Goal: Information Seeking & Learning: Learn about a topic

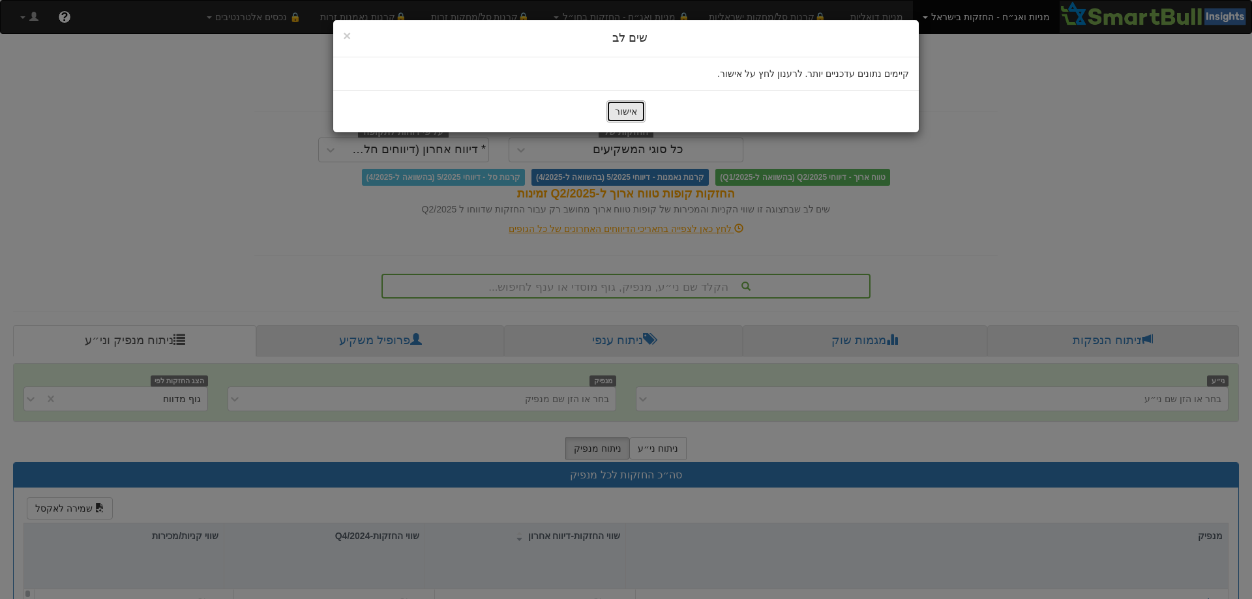
click at [631, 108] on button "אישור" at bounding box center [625, 111] width 39 height 22
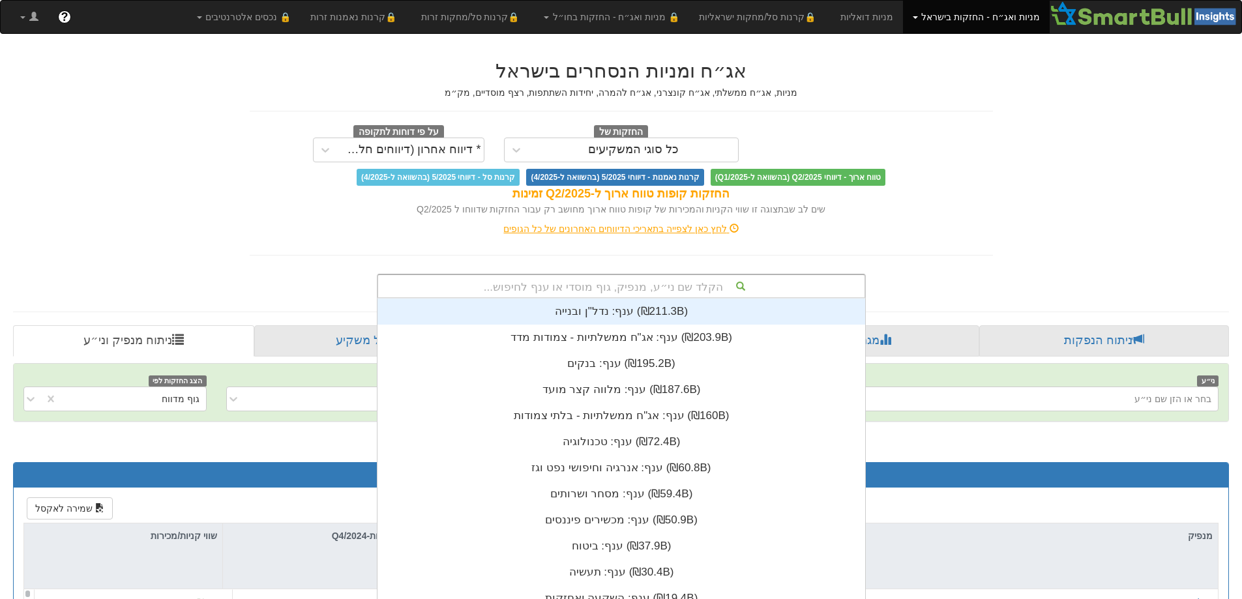
click at [610, 281] on div "הקלד שם ני״ע, מנפיק, גוף מוסדי או ענף לחיפוש... ענף: ‏נדל"ן ובנייה ‎(₪211.3B)‎ …" at bounding box center [621, 286] width 489 height 25
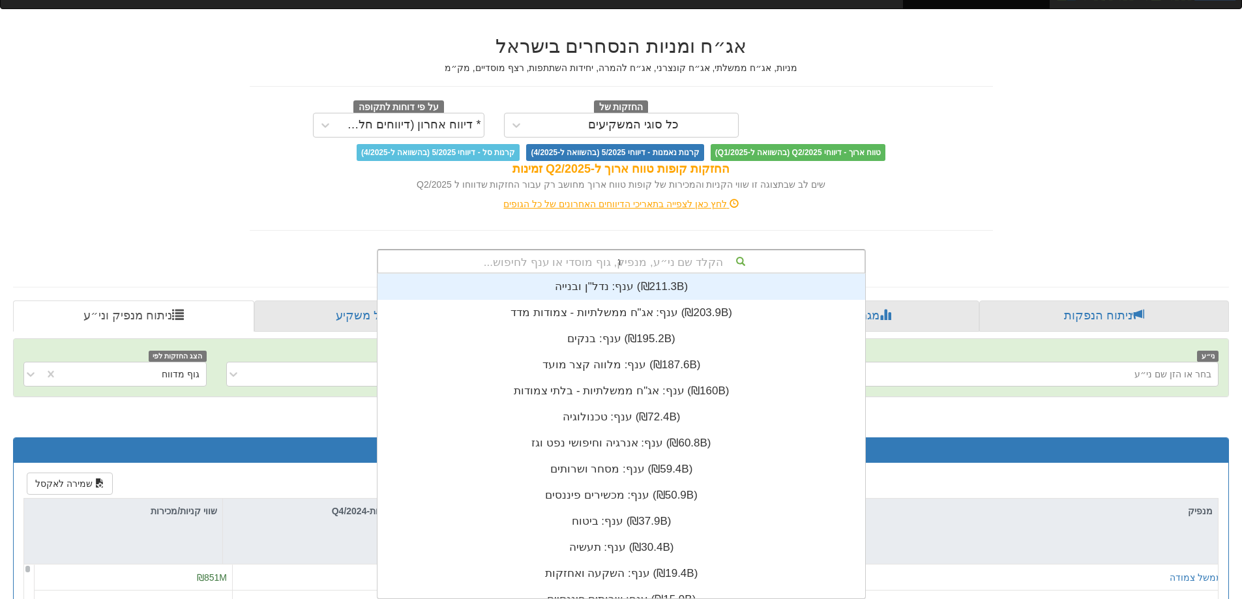
scroll to position [78, 0]
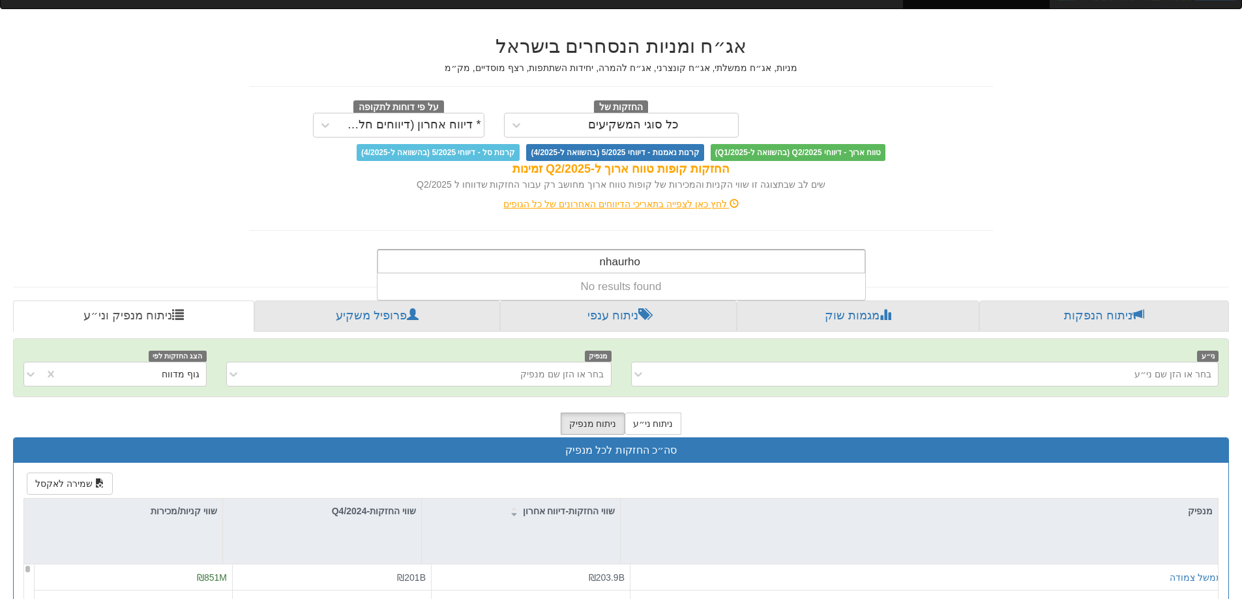
click at [615, 261] on input "nhaurho" at bounding box center [620, 263] width 42 height 26
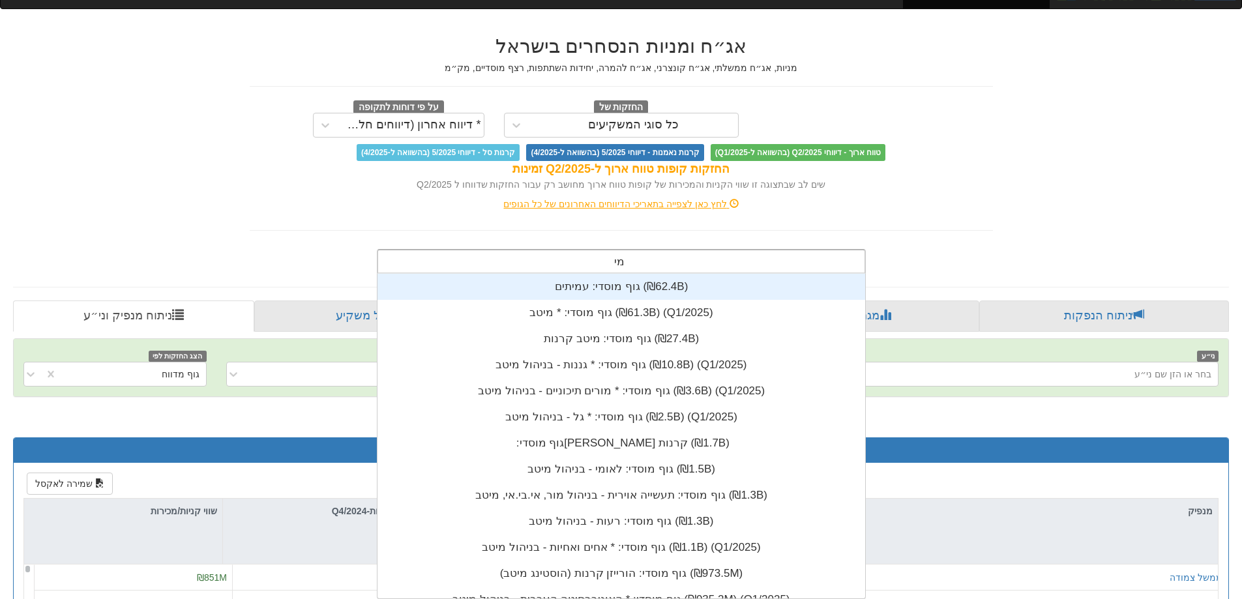
scroll to position [130, 0]
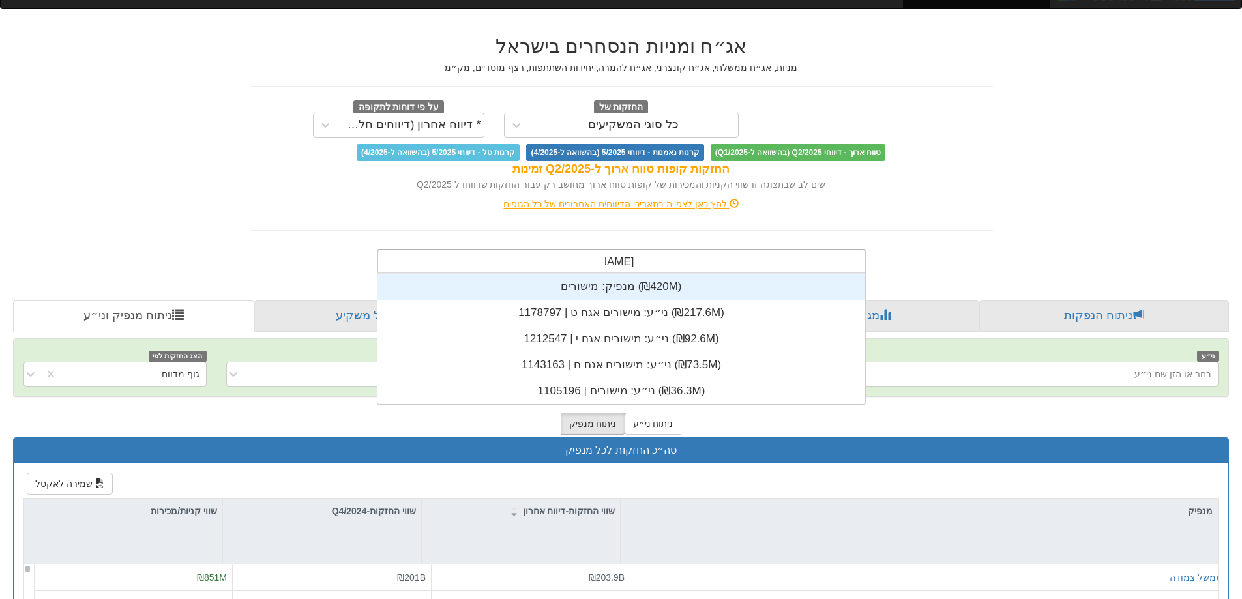
type input "מישורים"
click at [1081, 308] on link "ניתוח הנפקות" at bounding box center [1104, 316] width 250 height 31
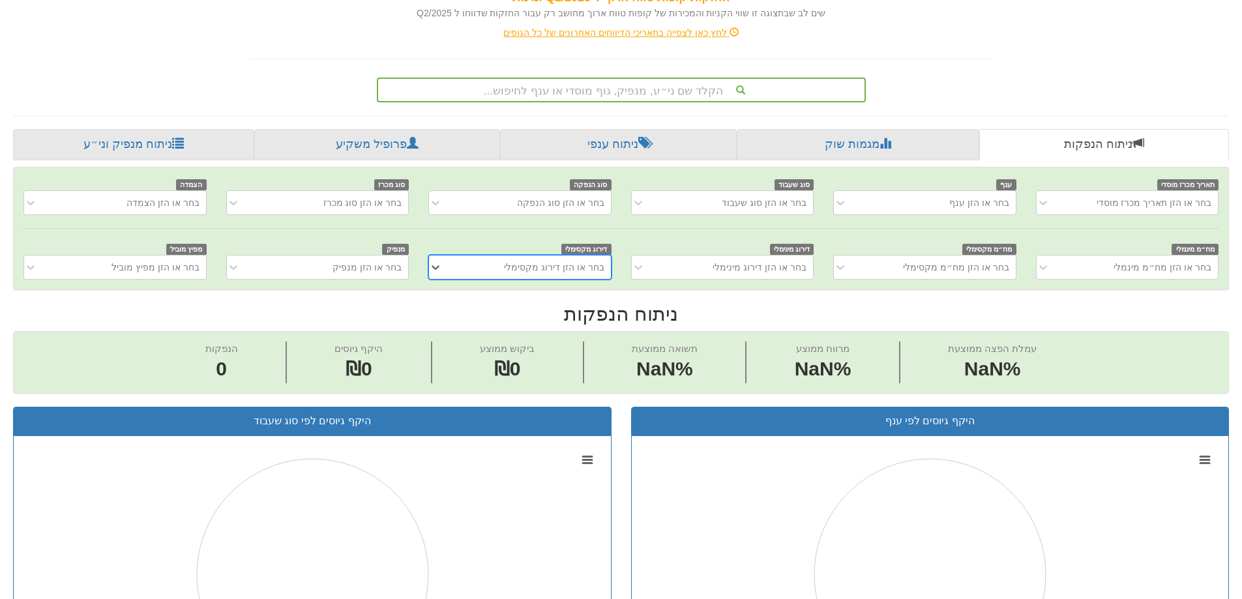
scroll to position [196, 0]
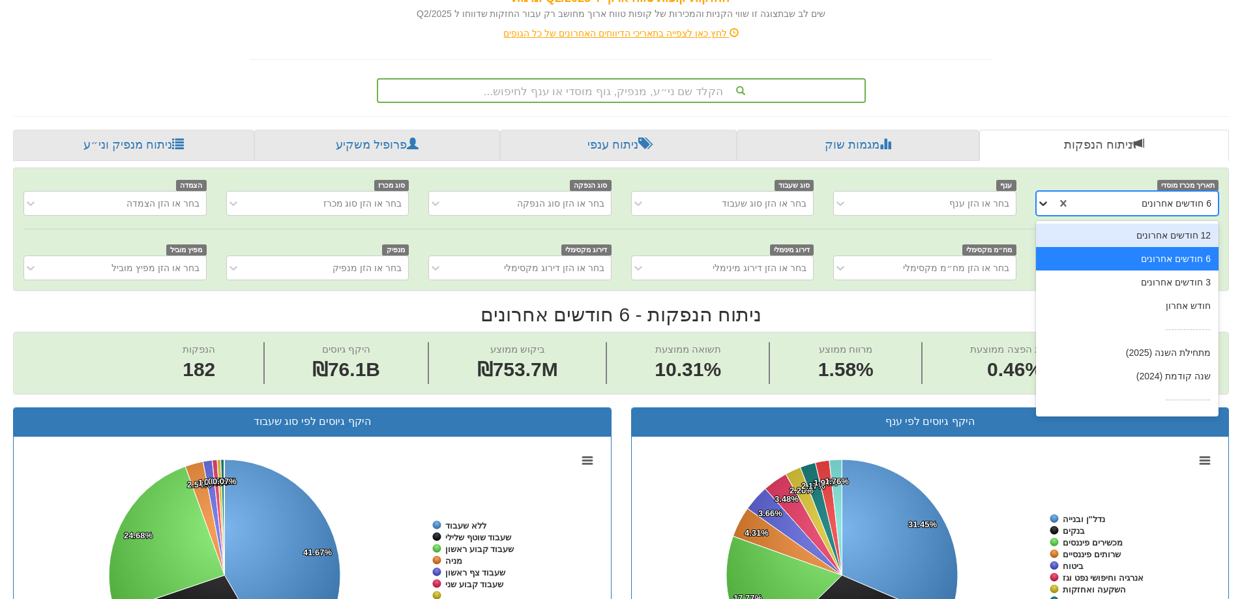
click at [1047, 203] on icon at bounding box center [1043, 203] width 13 height 13
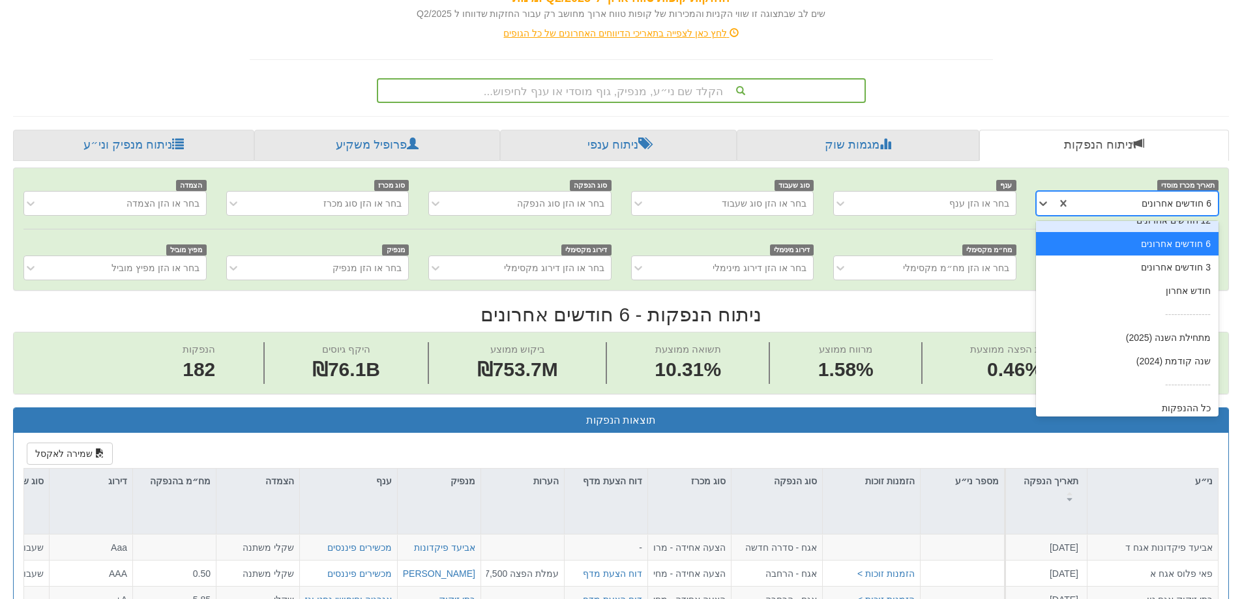
scroll to position [21, 0]
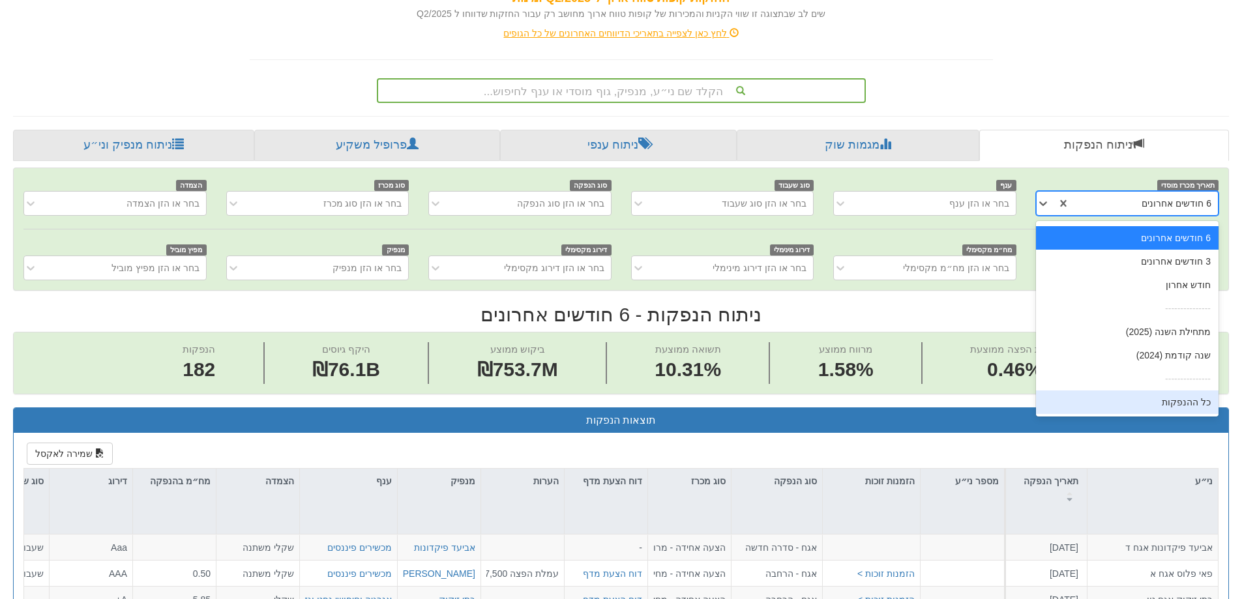
click at [1116, 397] on div "כל ההנפקות" at bounding box center [1127, 402] width 183 height 23
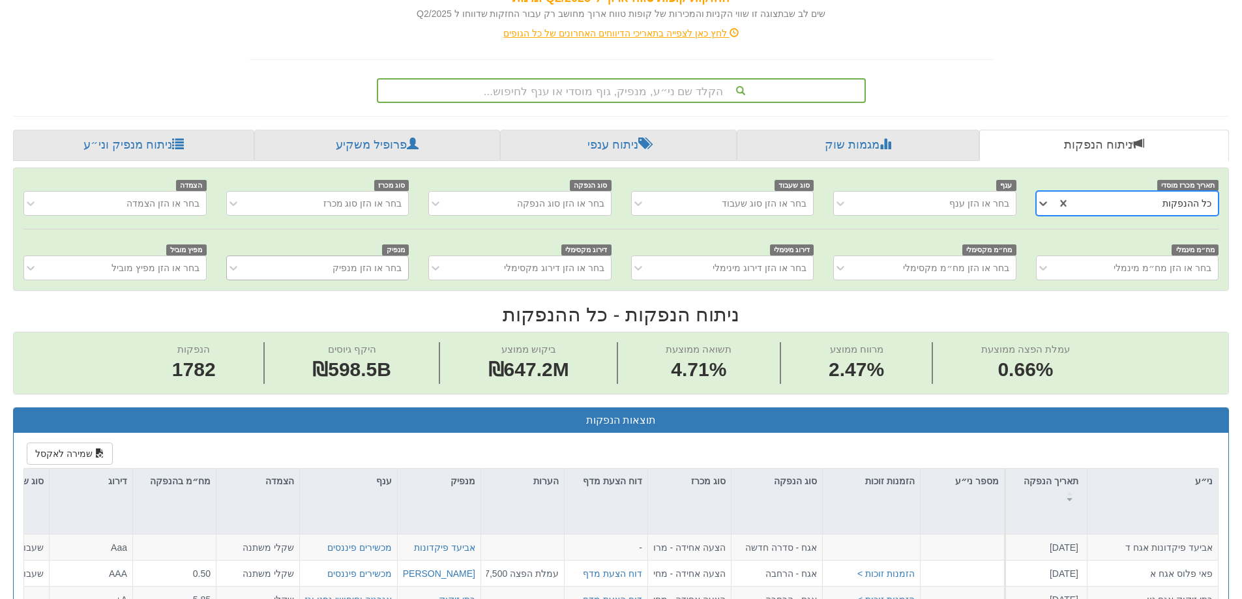
click at [389, 269] on div "בחר או הזן מנפיק" at bounding box center [367, 267] width 69 height 13
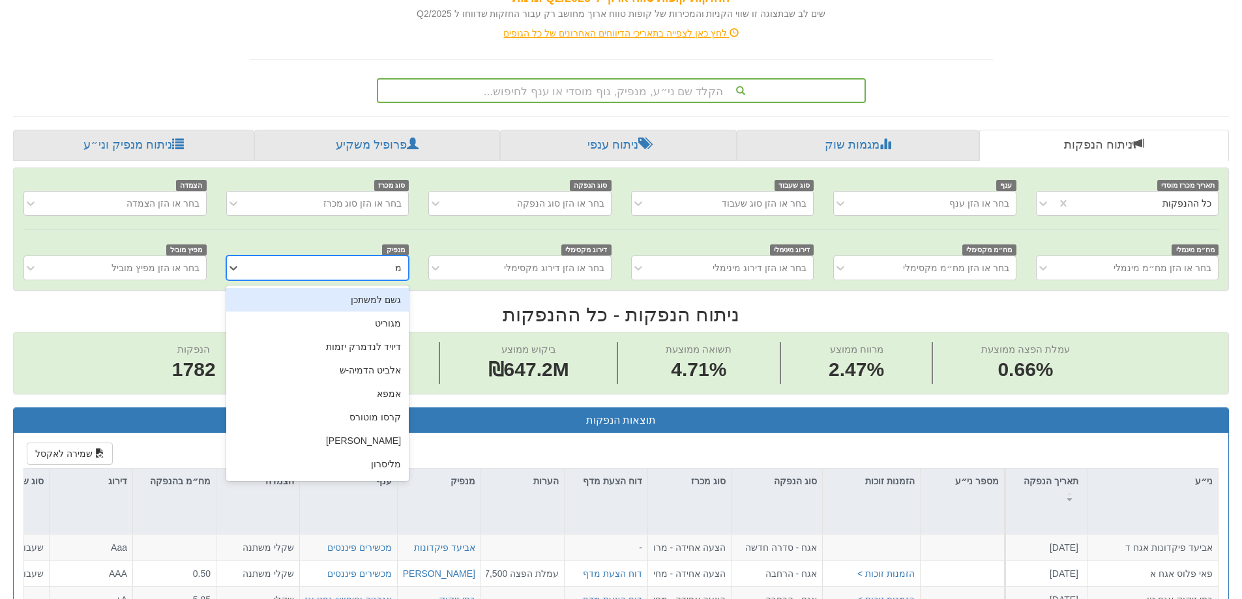
type input "מיש"
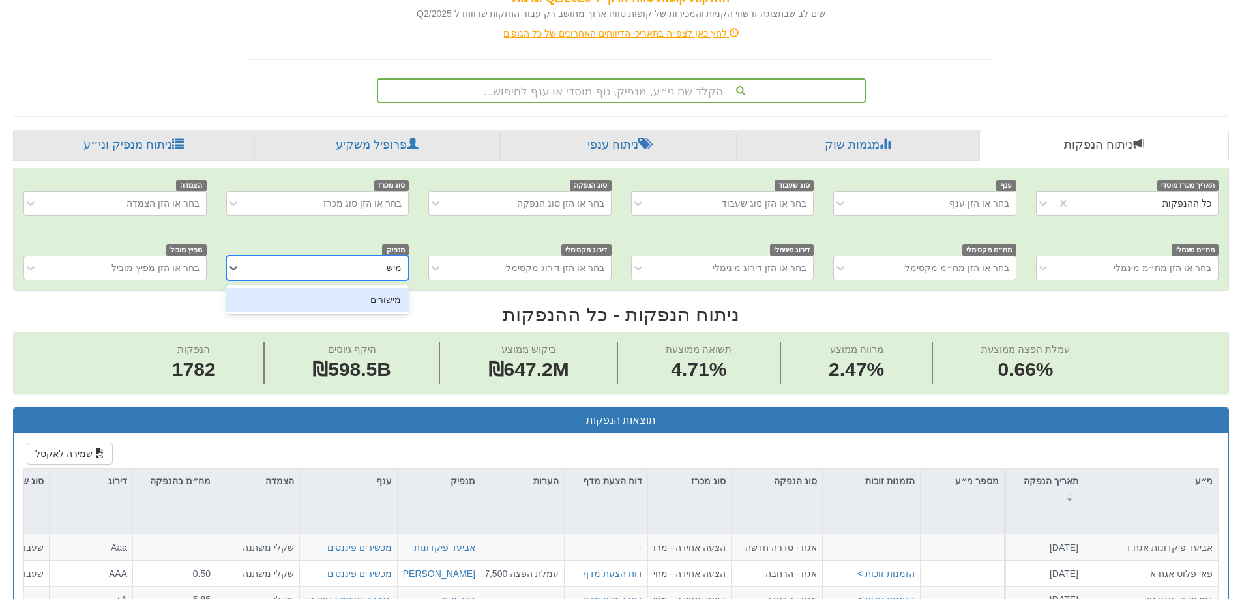
click at [382, 305] on div "מישורים" at bounding box center [317, 299] width 183 height 23
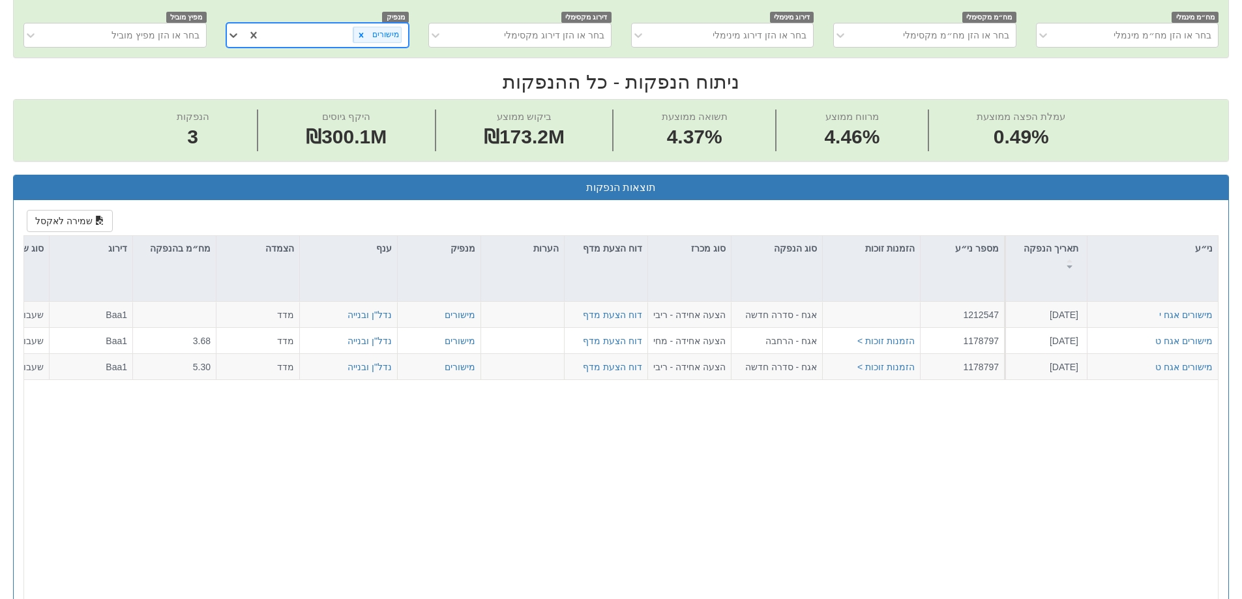
scroll to position [456, 0]
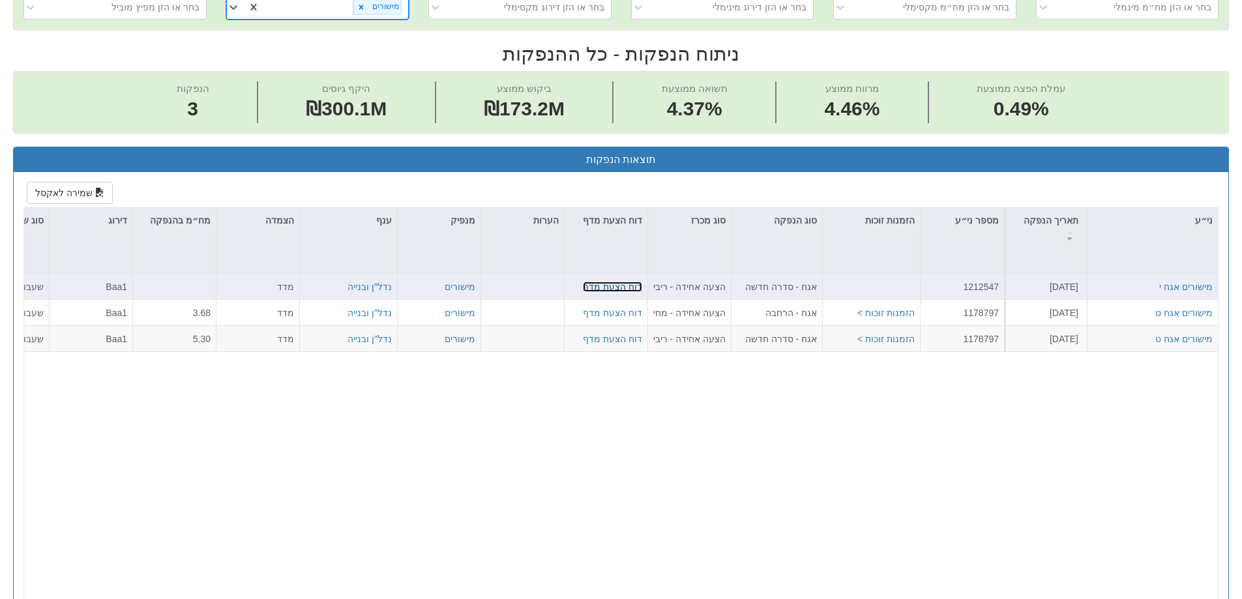
click at [620, 291] on link "דוח הצעת מדף" at bounding box center [612, 287] width 59 height 10
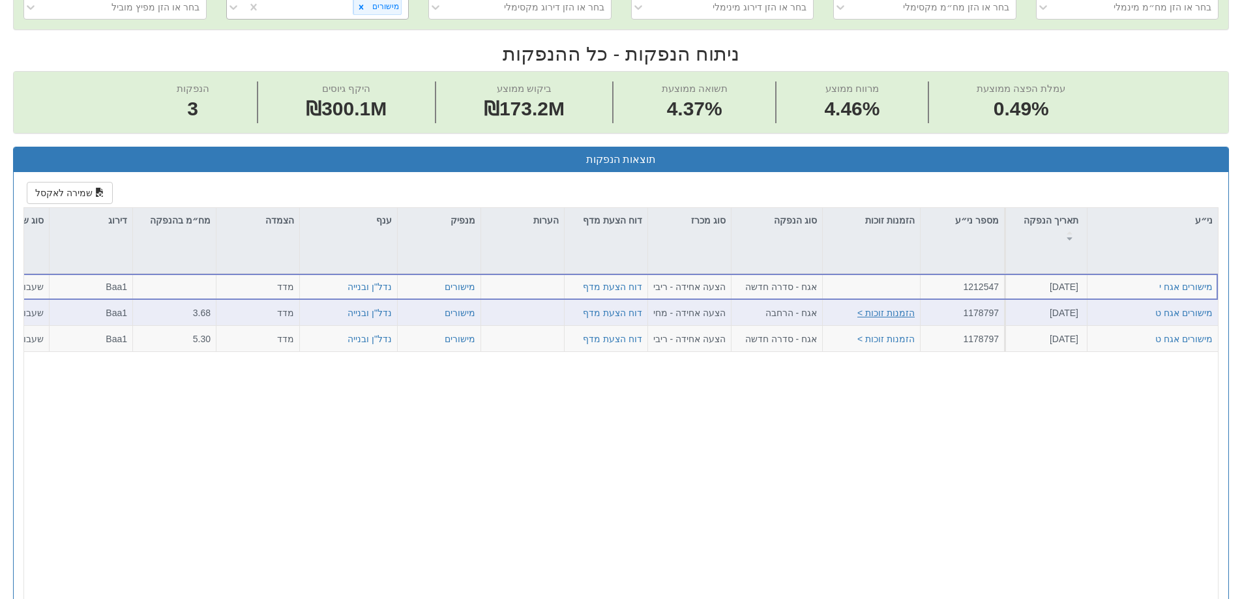
click at [905, 318] on button "הזמנות זוכות >" at bounding box center [885, 312] width 57 height 13
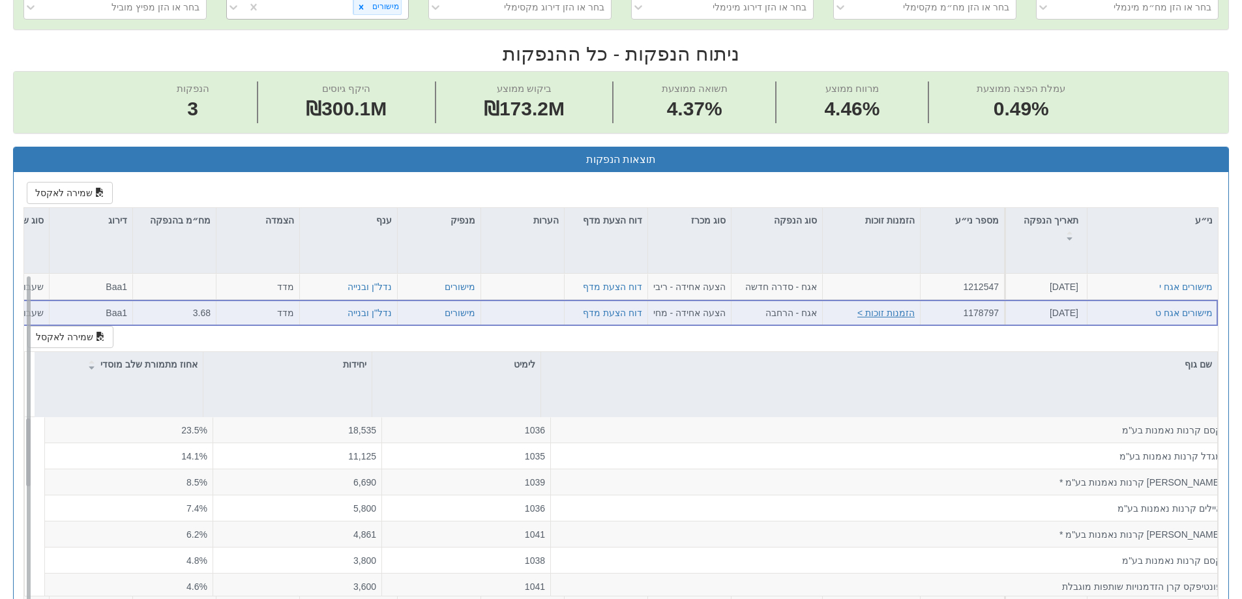
click at [895, 314] on button "הזמנות זוכות >" at bounding box center [885, 312] width 57 height 13
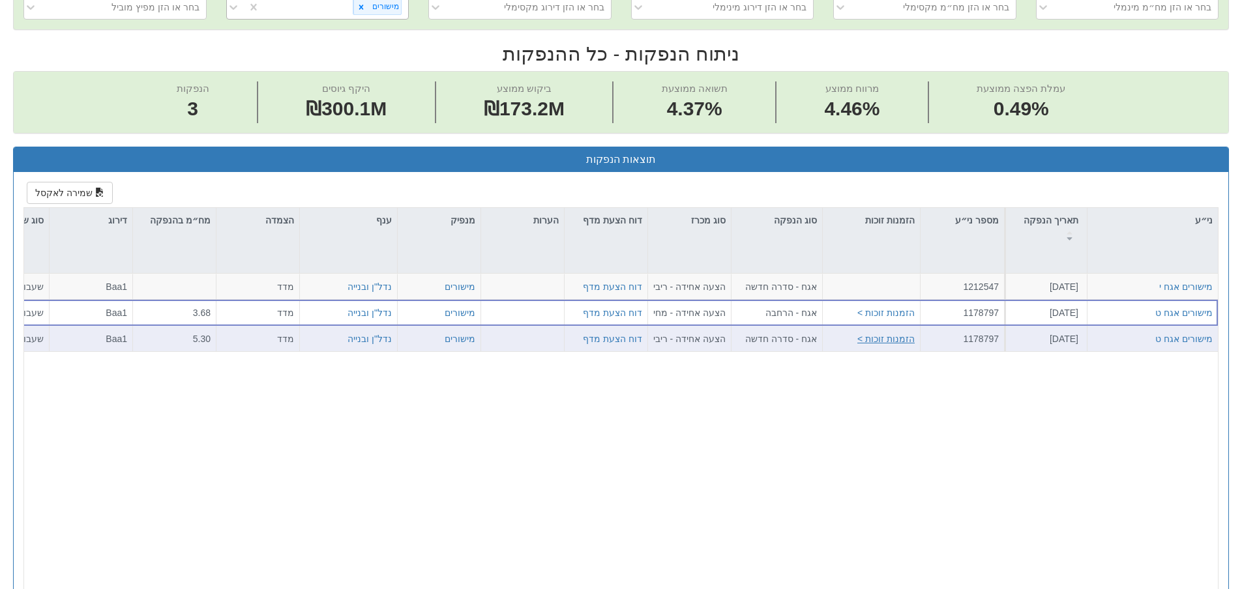
click at [891, 342] on button "הזמנות זוכות >" at bounding box center [885, 339] width 57 height 13
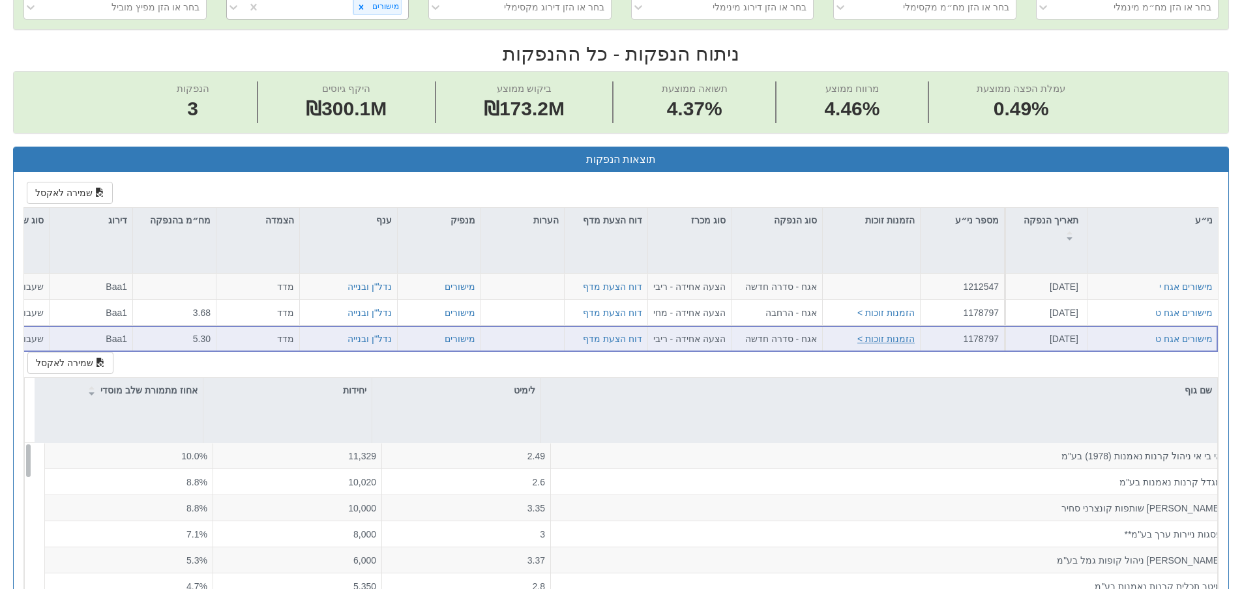
click at [885, 336] on button "הזמנות זוכות >" at bounding box center [885, 339] width 57 height 13
